Goal: Answer question/provide support: Share knowledge or assist other users

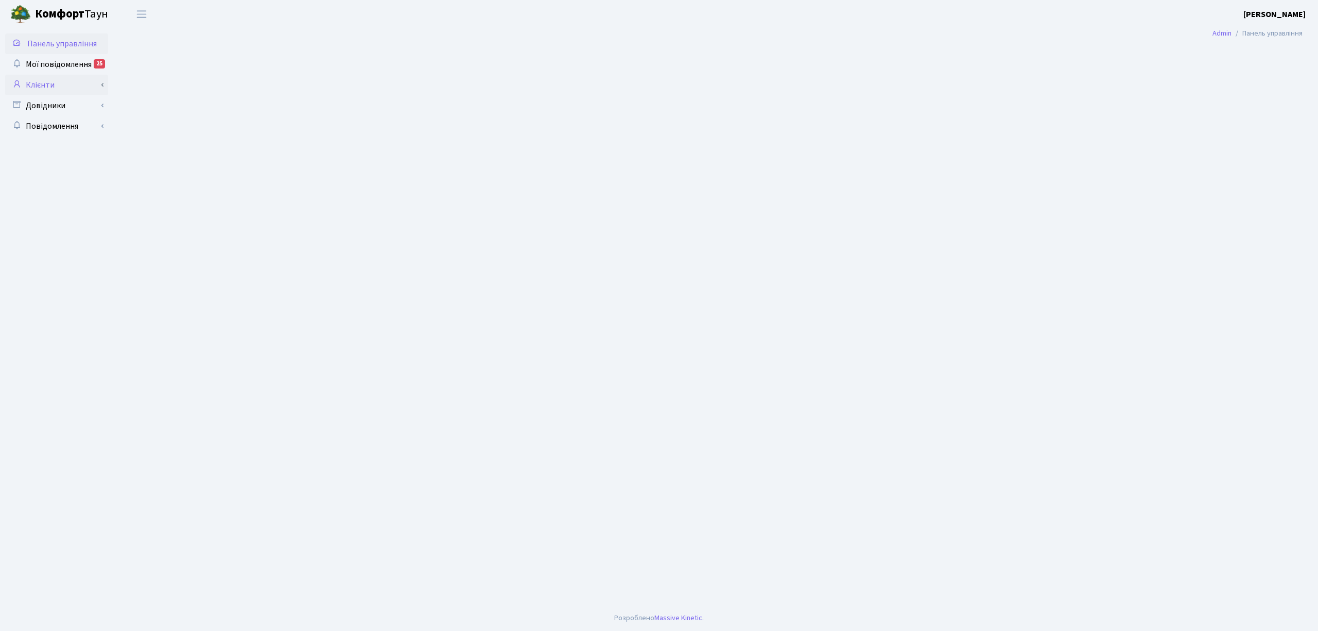
click at [68, 90] on link "Клієнти" at bounding box center [56, 85] width 103 height 21
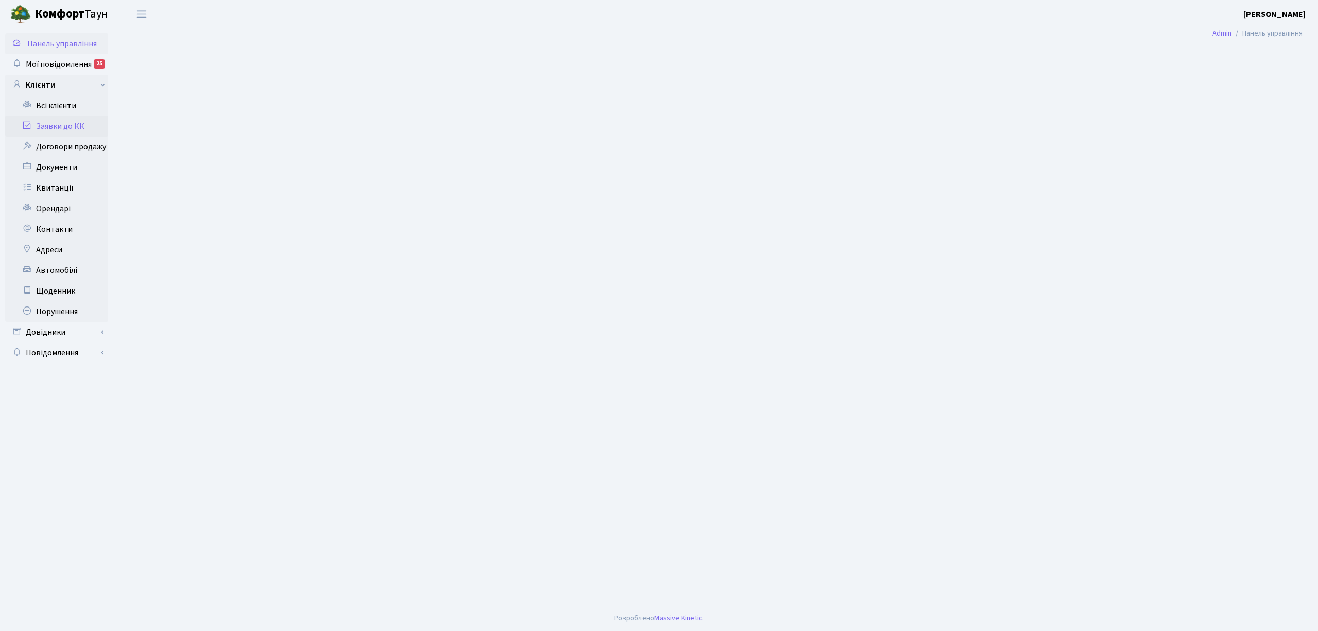
click at [62, 130] on link "Заявки до КК" at bounding box center [56, 126] width 103 height 21
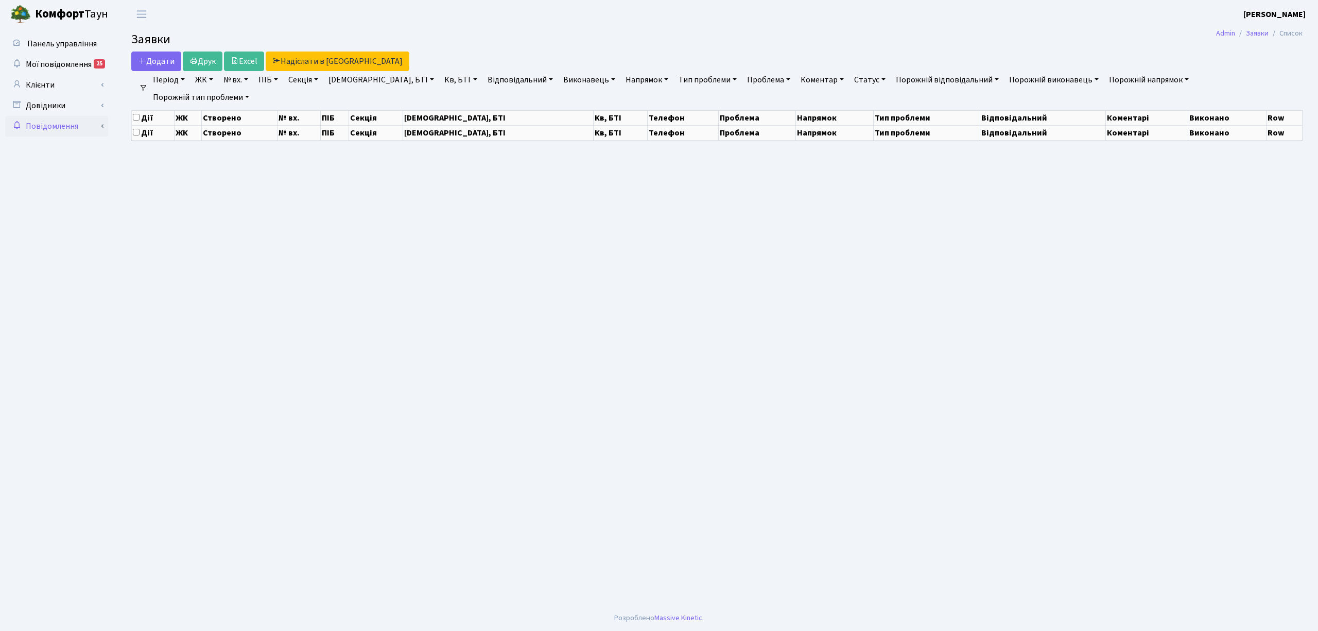
select select "25"
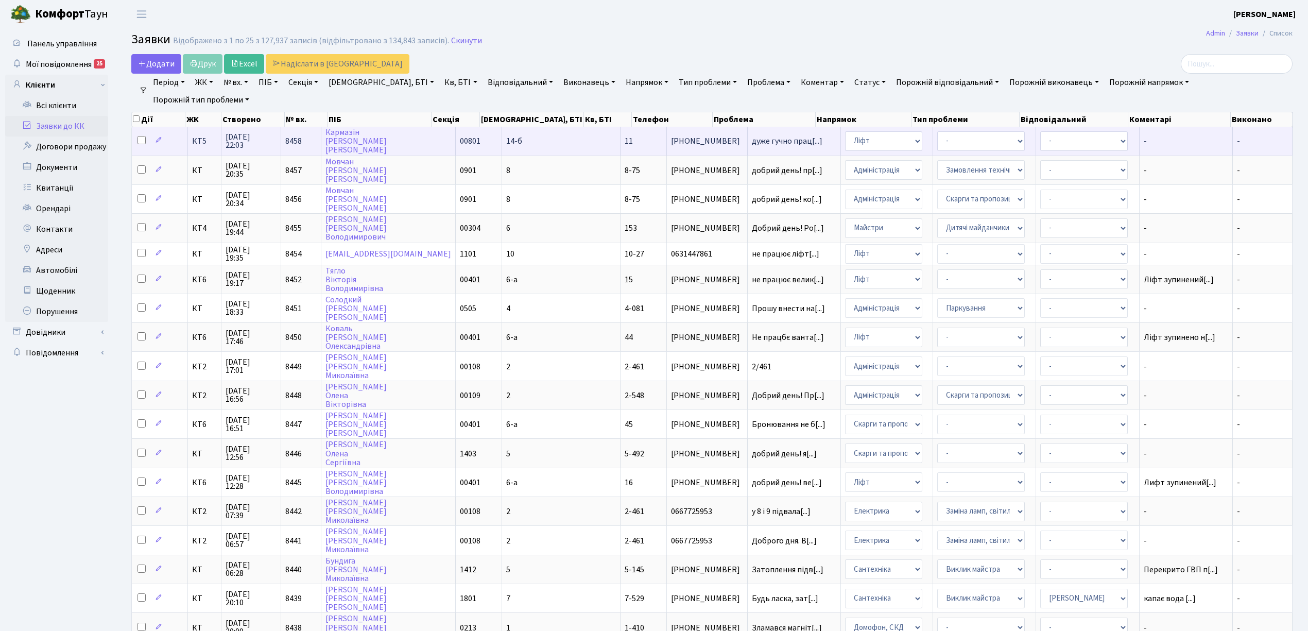
click at [199, 148] on td "КТ5" at bounding box center [204, 141] width 33 height 28
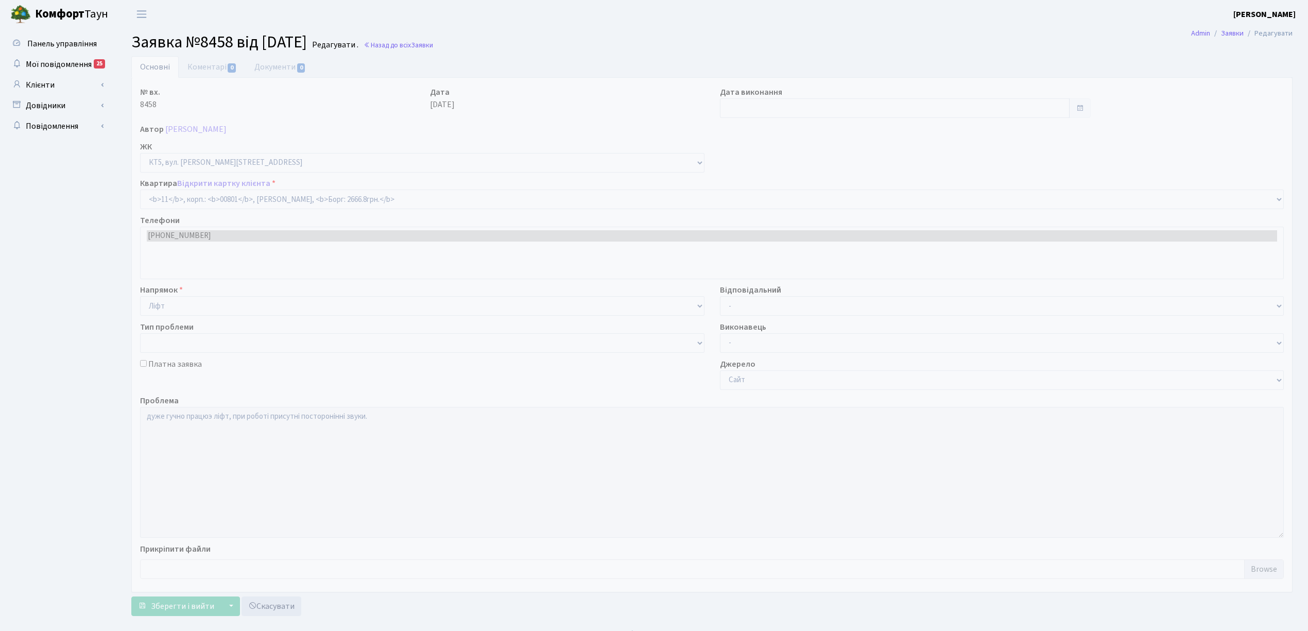
select select "17541"
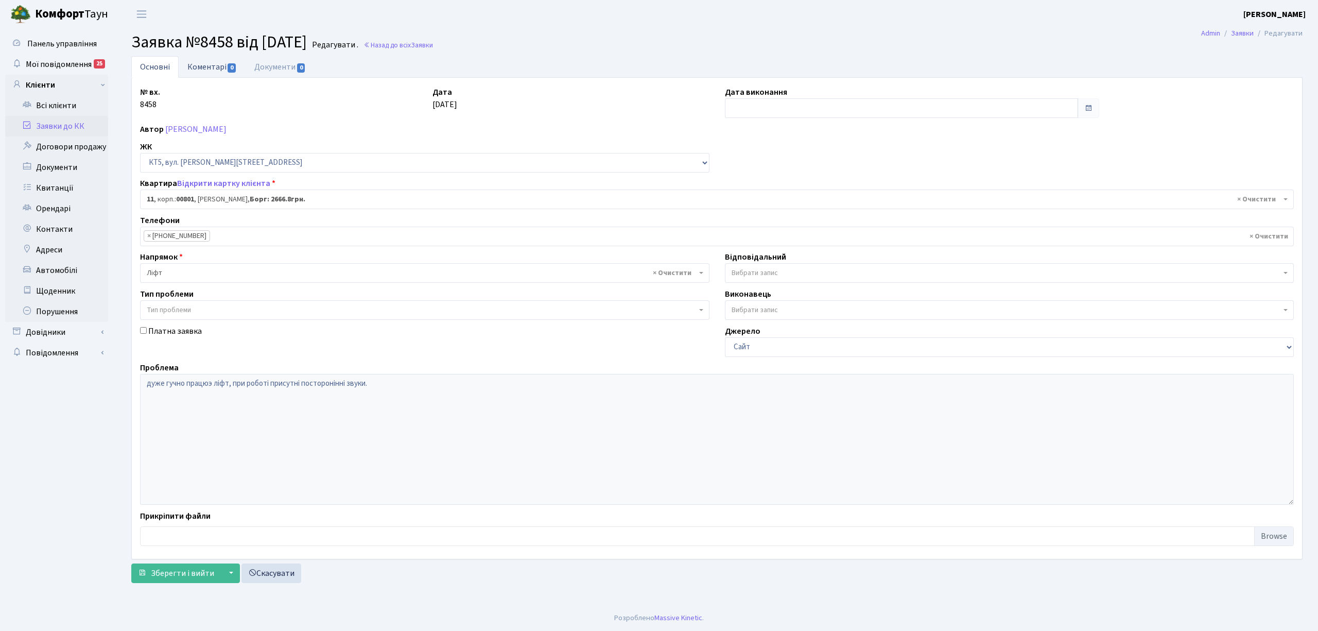
click at [215, 62] on link "Коментарі 0" at bounding box center [212, 66] width 67 height 21
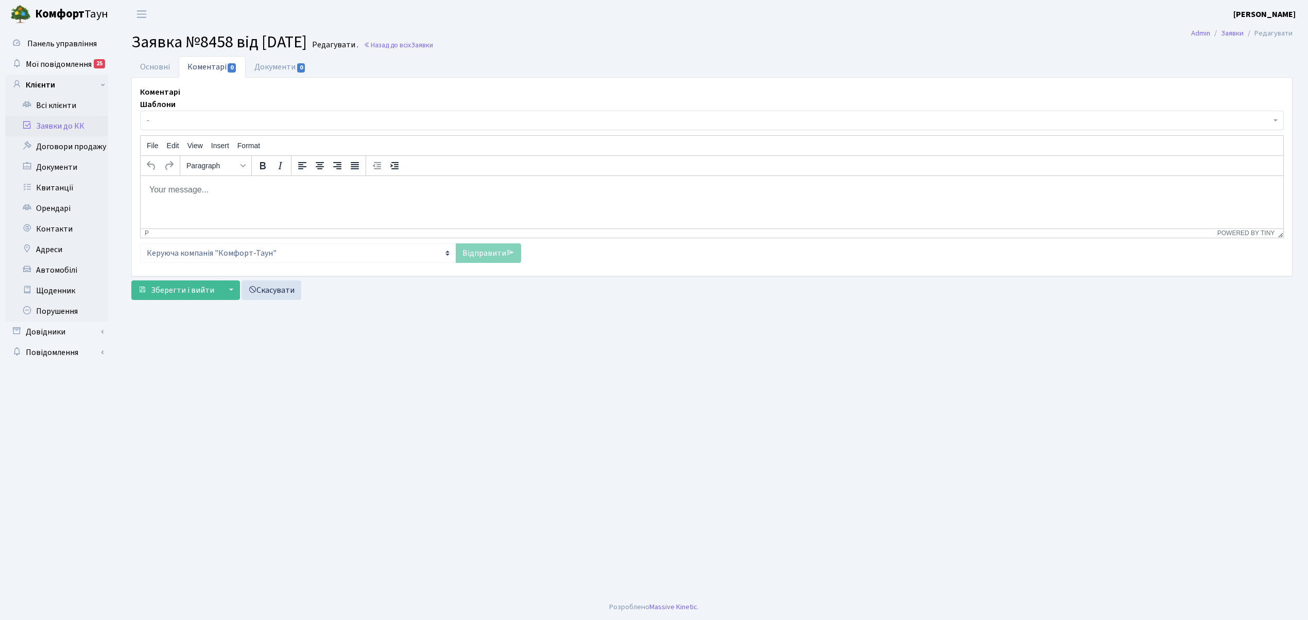
click at [202, 126] on span "-" at bounding box center [709, 120] width 1124 height 10
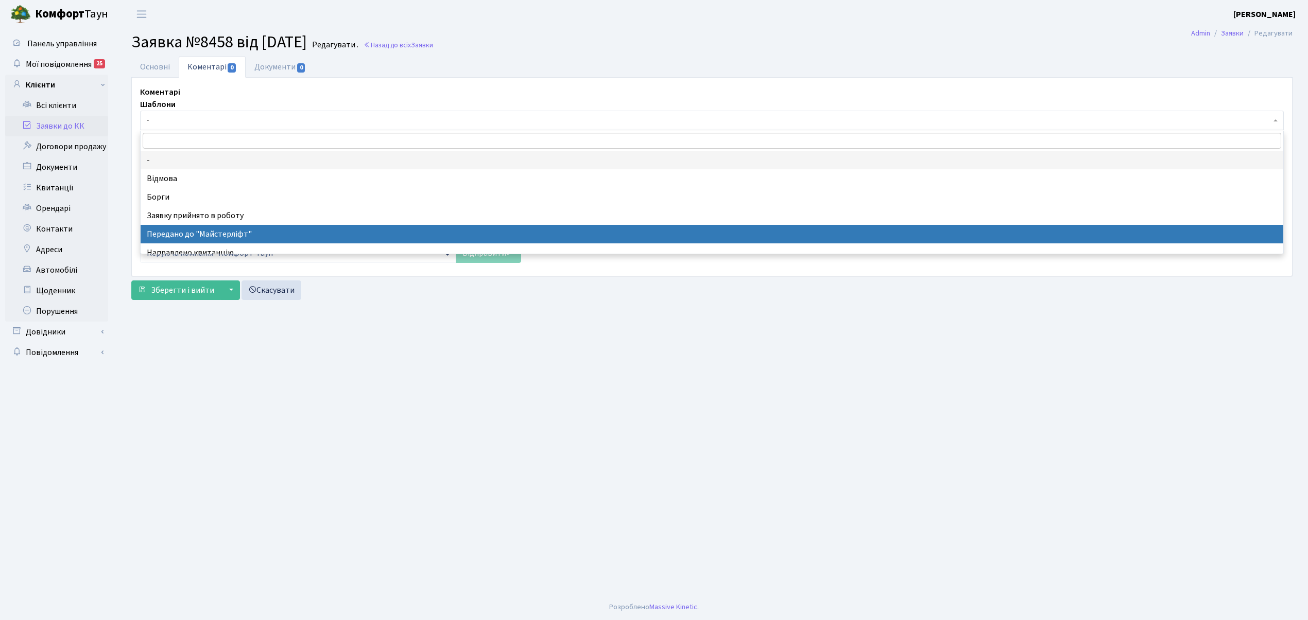
select select "9"
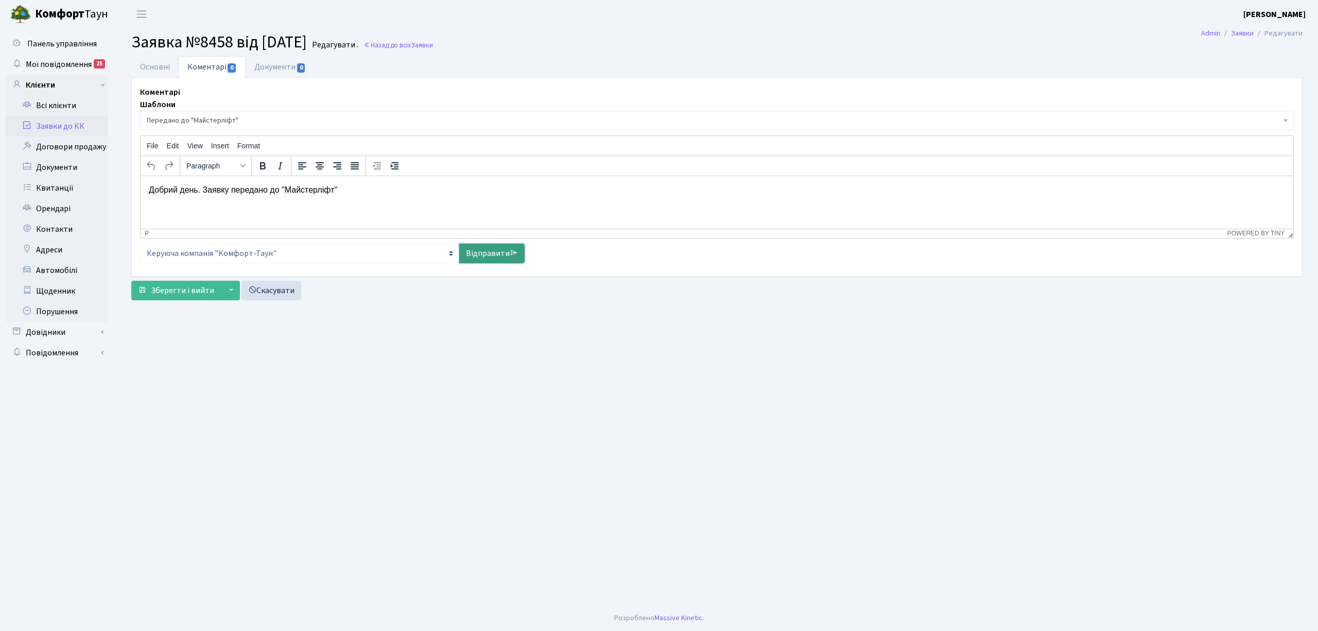
click at [482, 255] on link "Відправити" at bounding box center [491, 254] width 65 height 20
select select
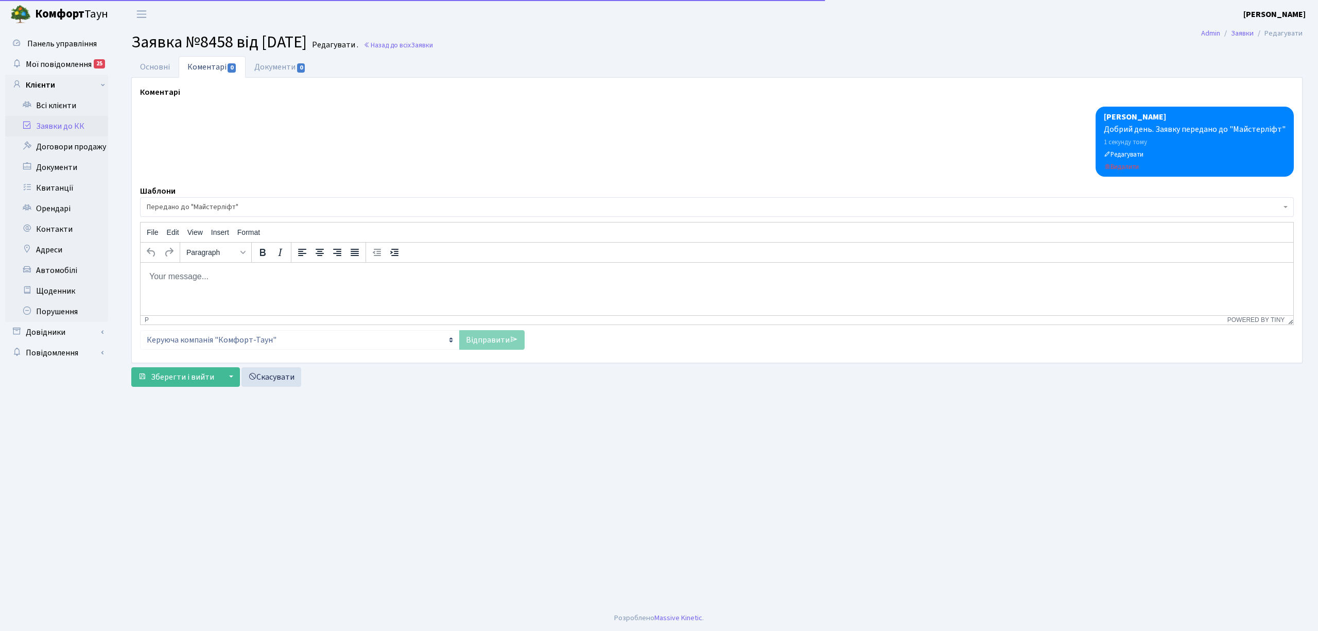
click at [72, 124] on link "Заявки до КК" at bounding box center [56, 126] width 103 height 21
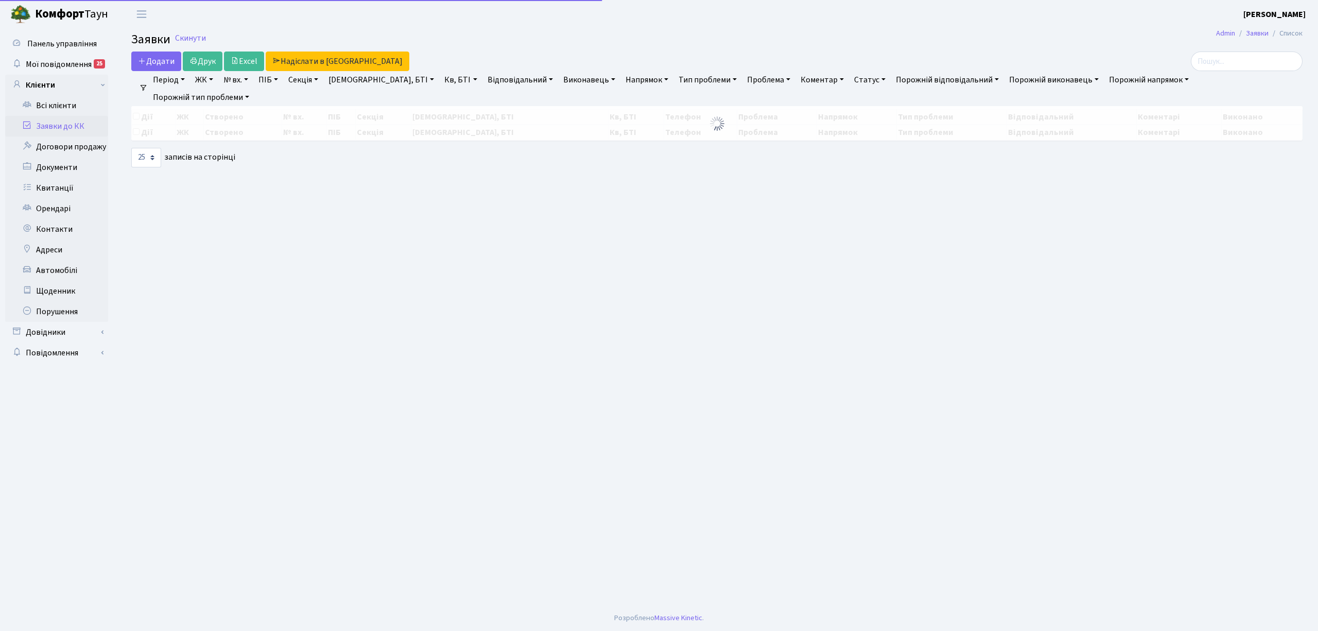
select select "25"
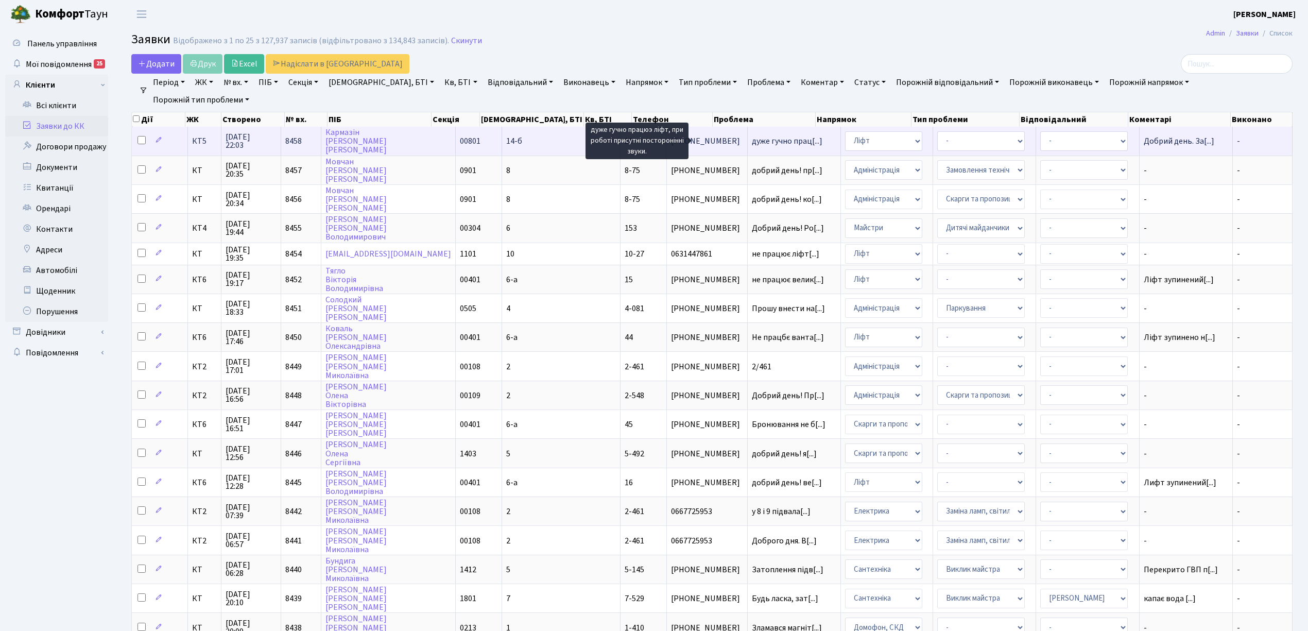
click at [752, 143] on span "дуже гучно прац[...]" at bounding box center [787, 140] width 71 height 11
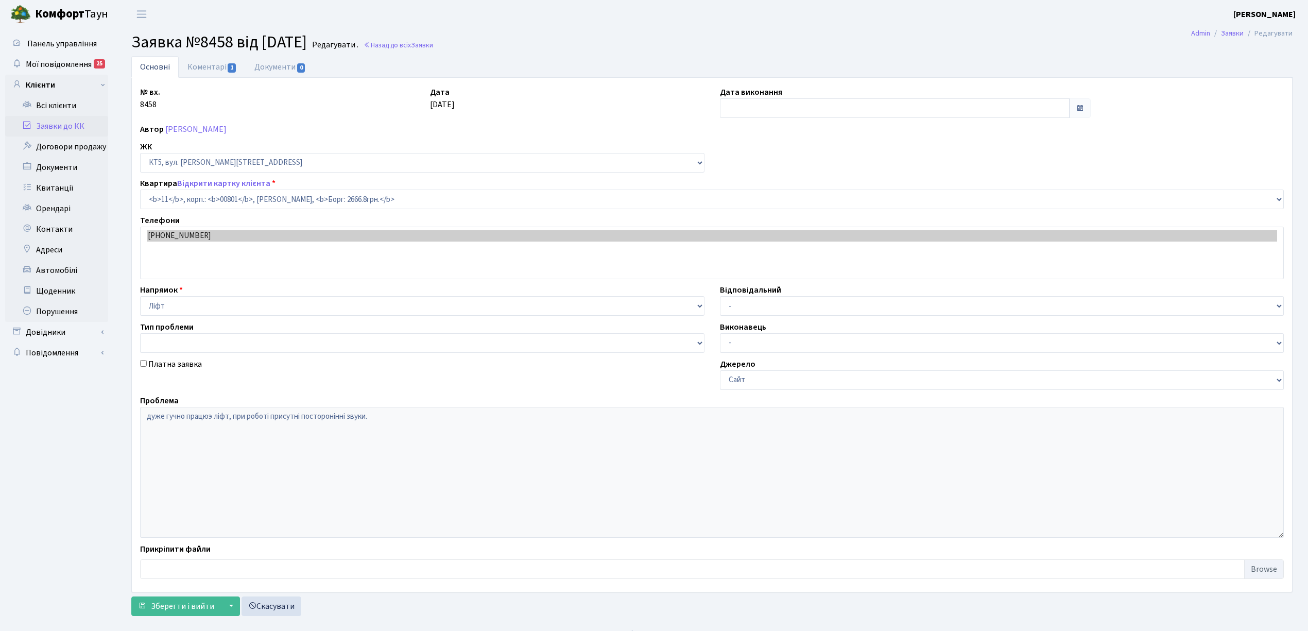
select select "17541"
